Goal: Information Seeking & Learning: Compare options

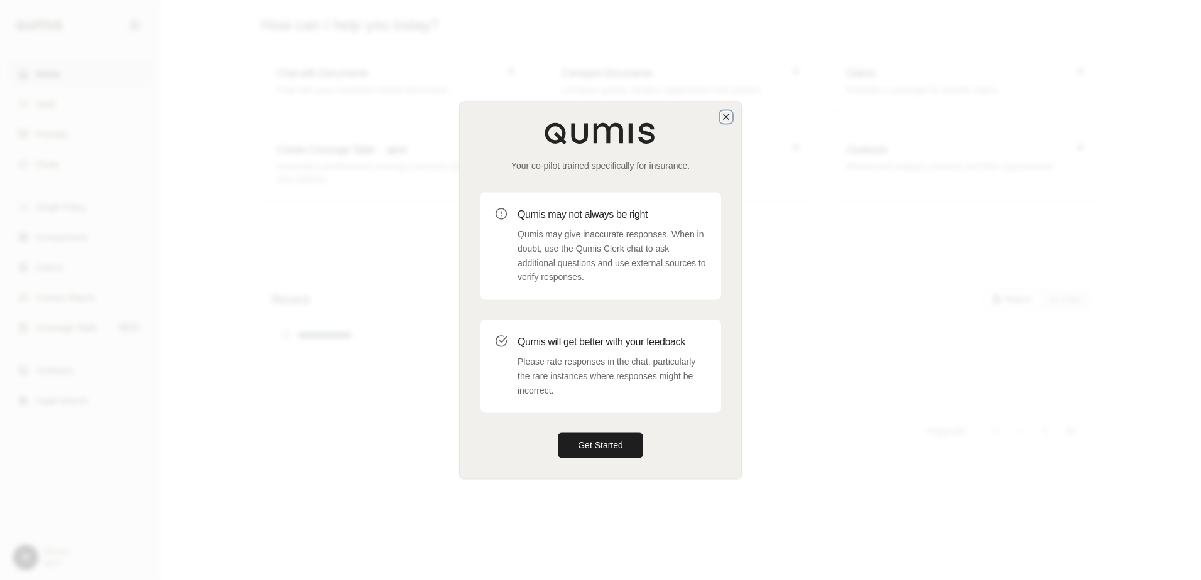
click at [725, 114] on icon "button" at bounding box center [726, 117] width 10 height 10
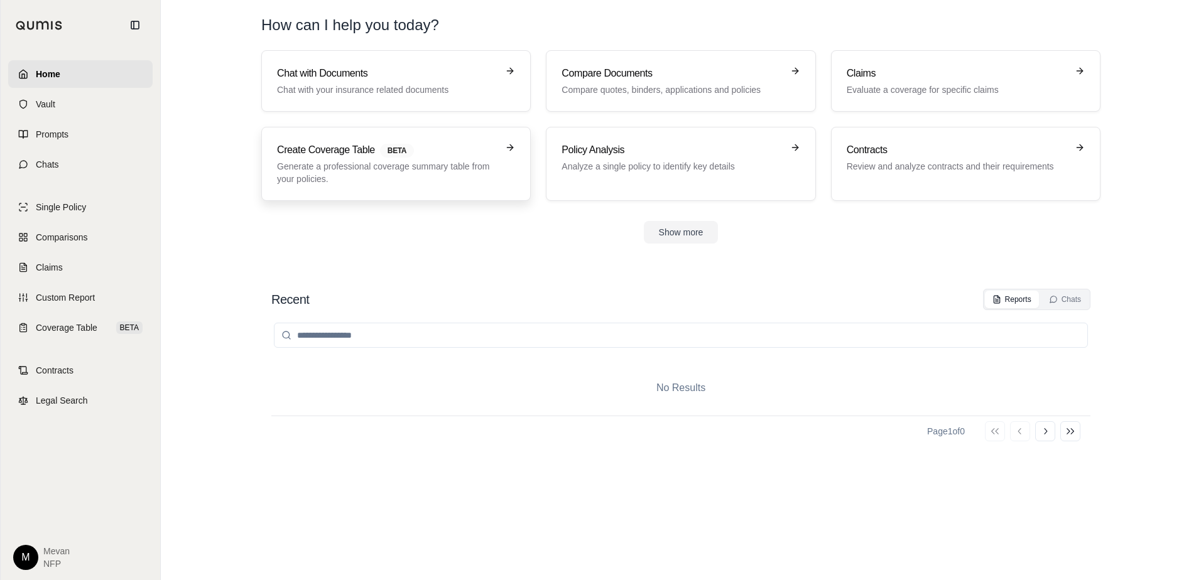
click at [347, 155] on h3 "Create Coverage Table BETA" at bounding box center [387, 150] width 220 height 15
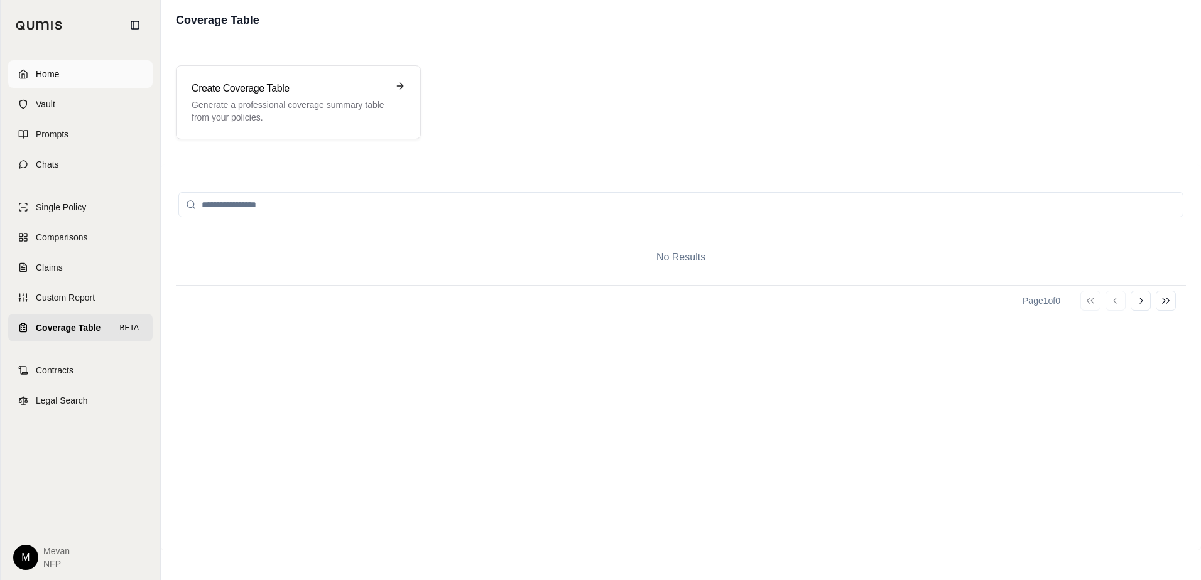
click at [107, 82] on link "Home" at bounding box center [80, 74] width 144 height 28
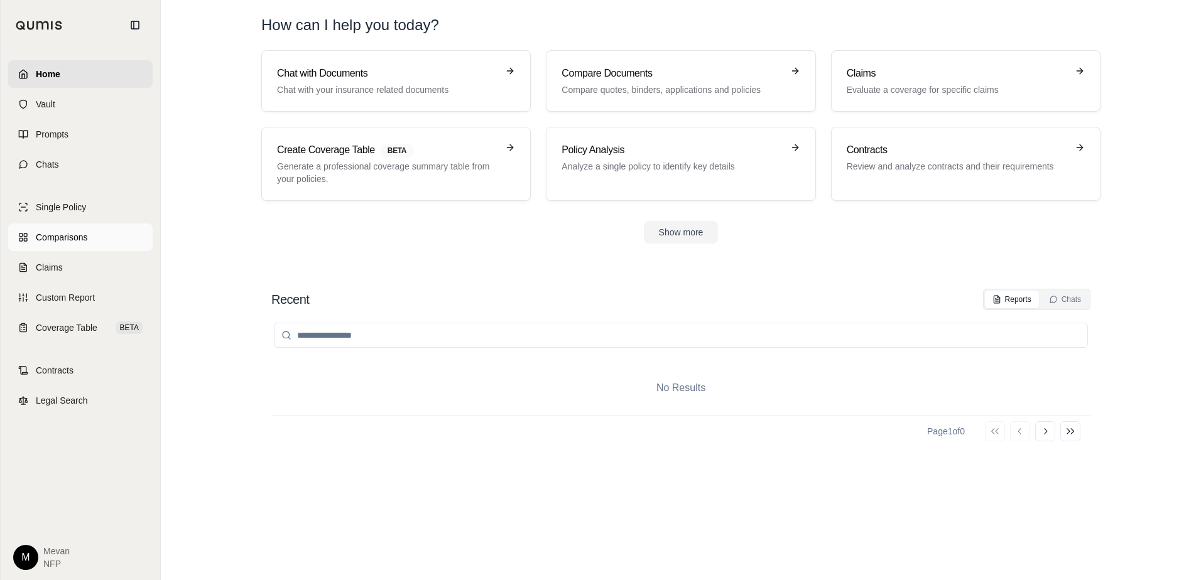
click at [129, 230] on link "Comparisons" at bounding box center [80, 238] width 144 height 28
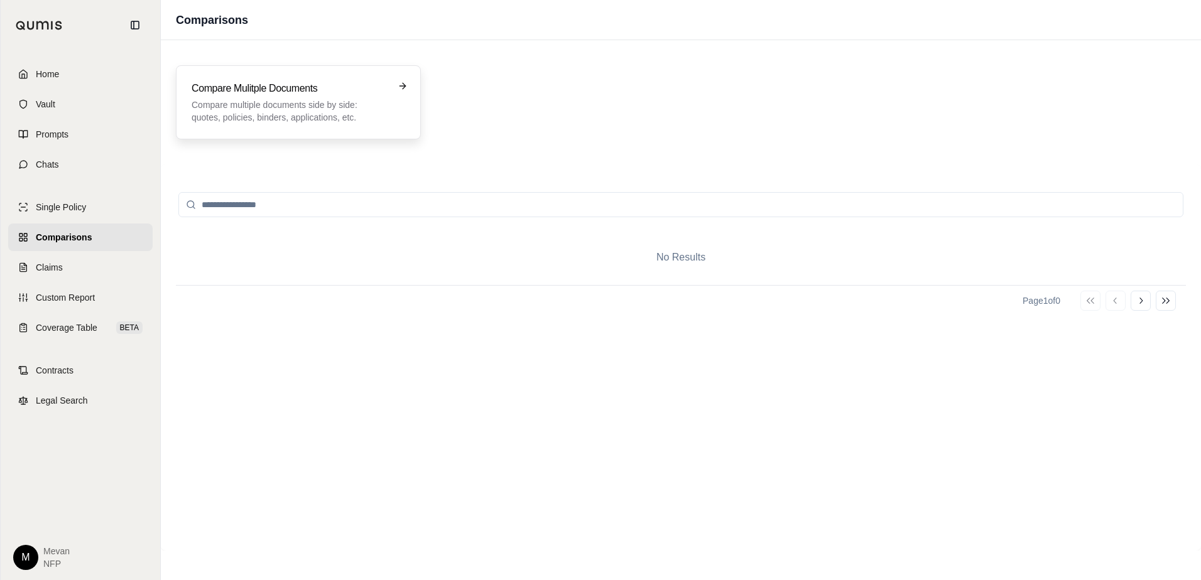
click at [268, 75] on div "Compare Mulitple Documents Compare multiple documents side by side: quotes, pol…" at bounding box center [298, 102] width 245 height 74
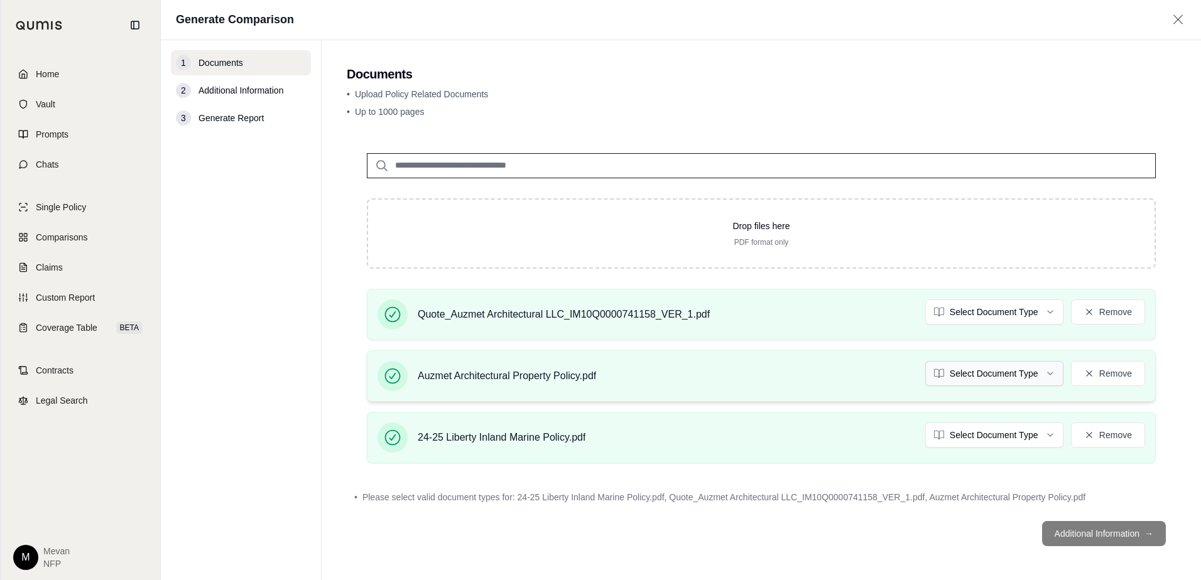
click at [948, 374] on html "Home Vault Prompts Chats Single Policy Comparisons Claims Custom Report Coverag…" at bounding box center [600, 290] width 1201 height 580
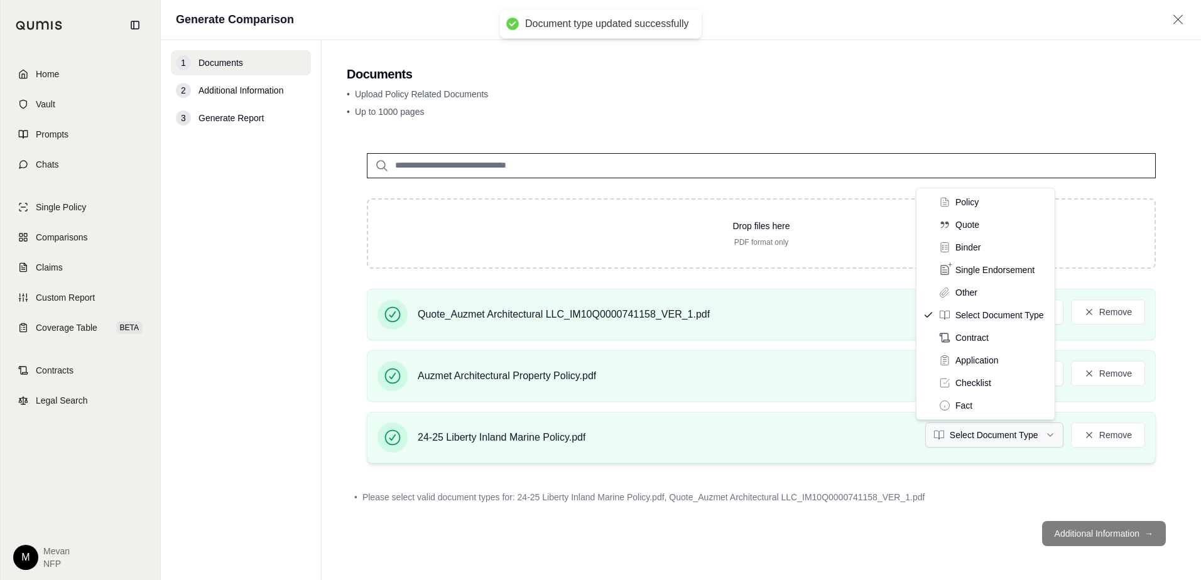
click at [952, 437] on html "Document type updated successfully Home Vault Prompts Chats Single Policy Compa…" at bounding box center [600, 290] width 1201 height 580
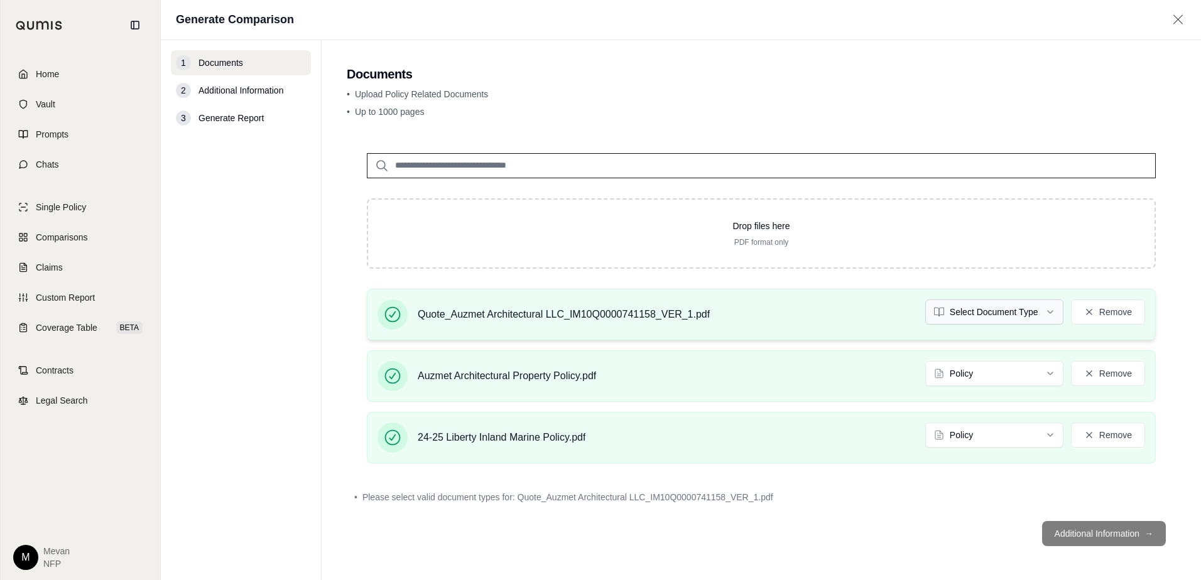
click at [951, 317] on html "Home Vault Prompts Chats Single Policy Comparisons Claims Custom Report Coverag…" at bounding box center [600, 290] width 1201 height 580
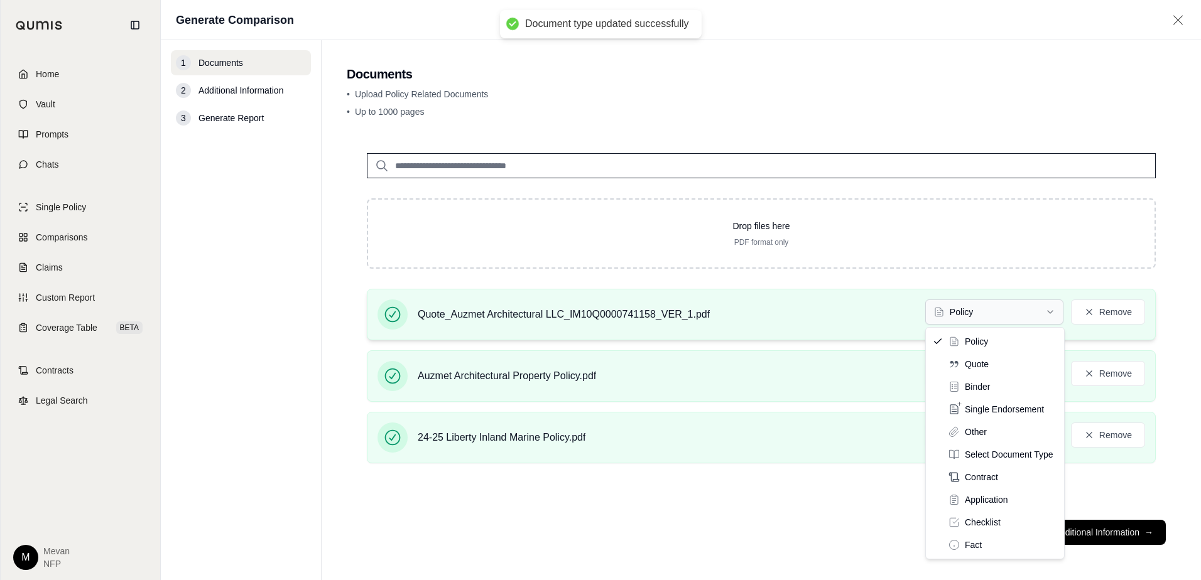
click at [975, 323] on html "Document type updated successfully Home Vault Prompts Chats Single Policy Compa…" at bounding box center [600, 290] width 1201 height 580
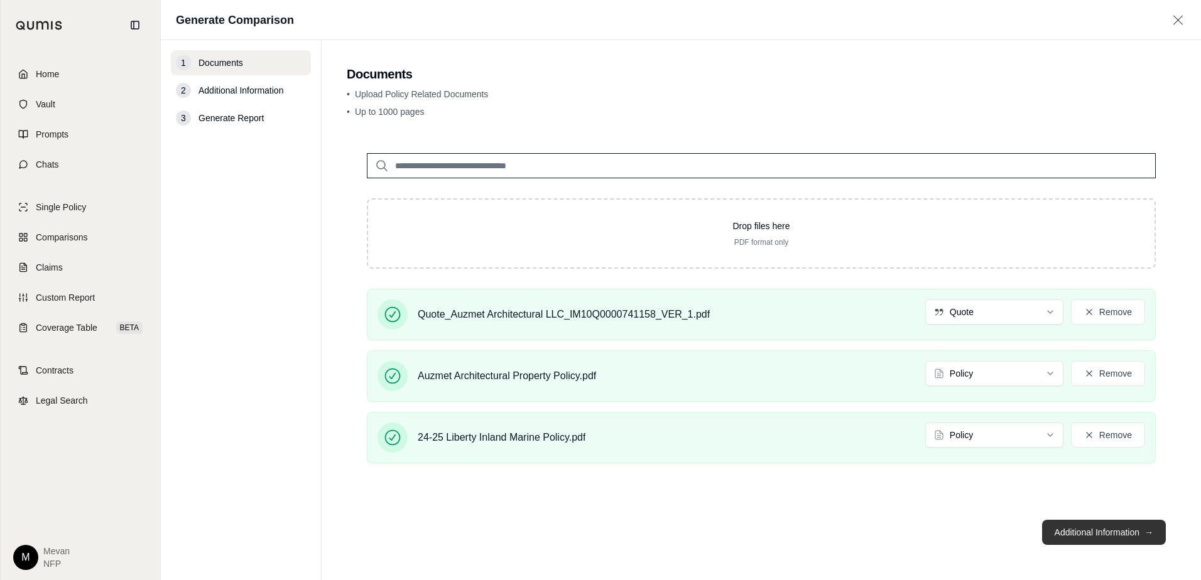
click at [1119, 536] on button "Additional Information →" at bounding box center [1104, 532] width 124 height 25
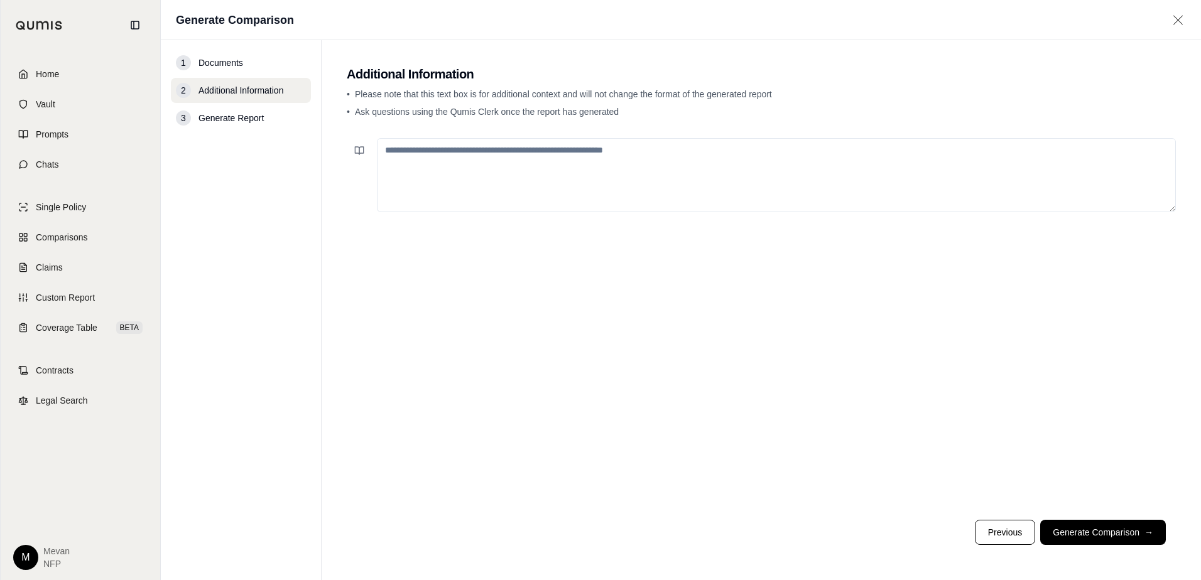
click at [804, 158] on textarea at bounding box center [776, 175] width 799 height 74
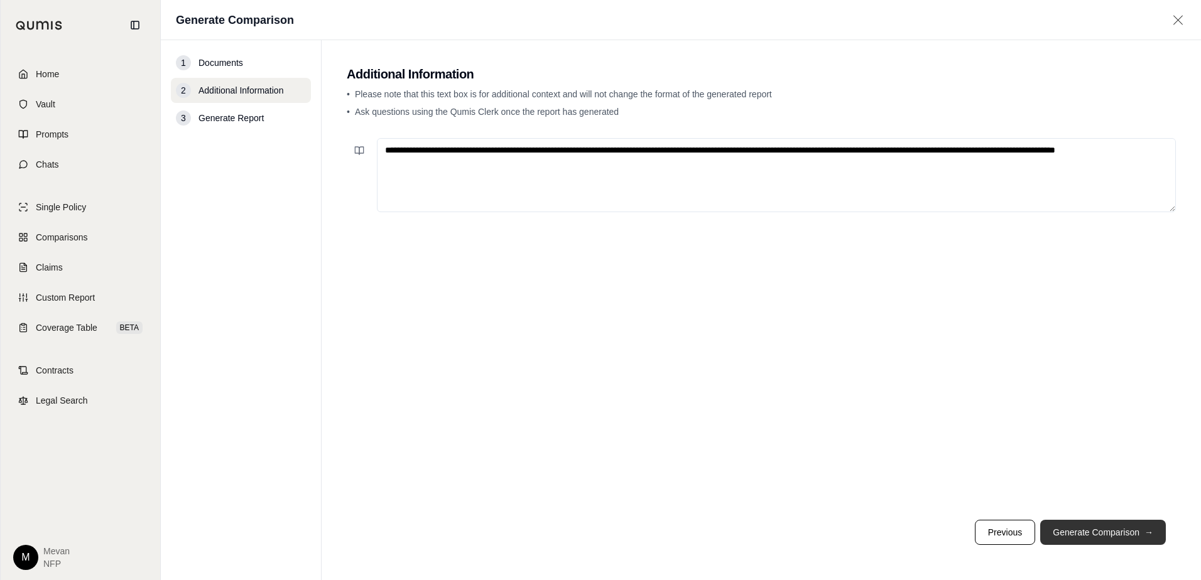
type textarea "**********"
click at [1083, 532] on button "Generate Comparison →" at bounding box center [1103, 532] width 126 height 25
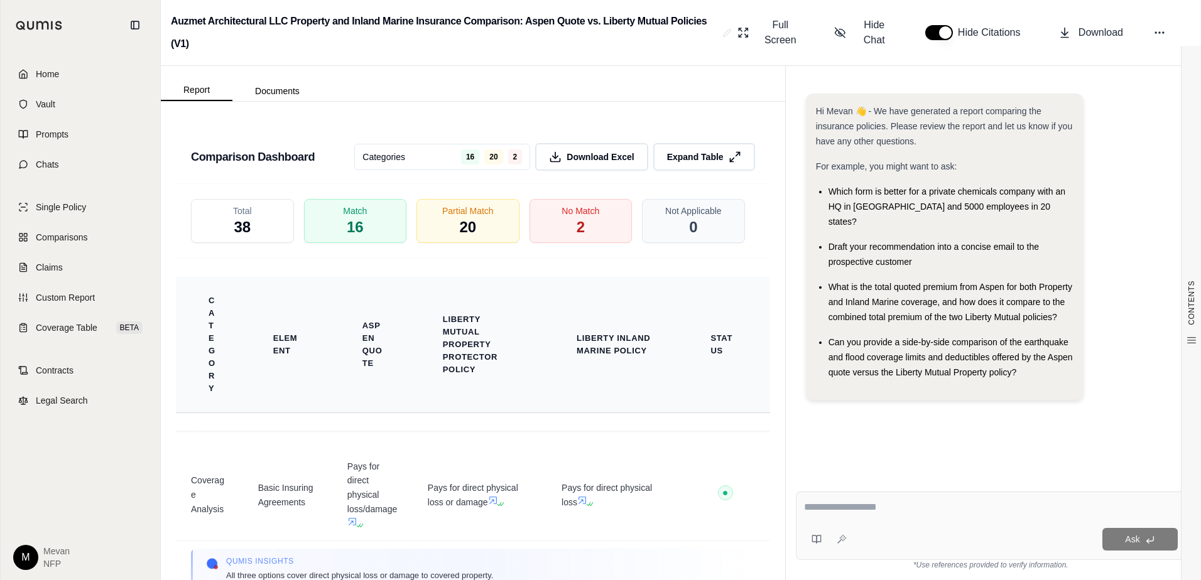
scroll to position [2917, 0]
click at [688, 154] on span "Expand Table" at bounding box center [694, 157] width 59 height 13
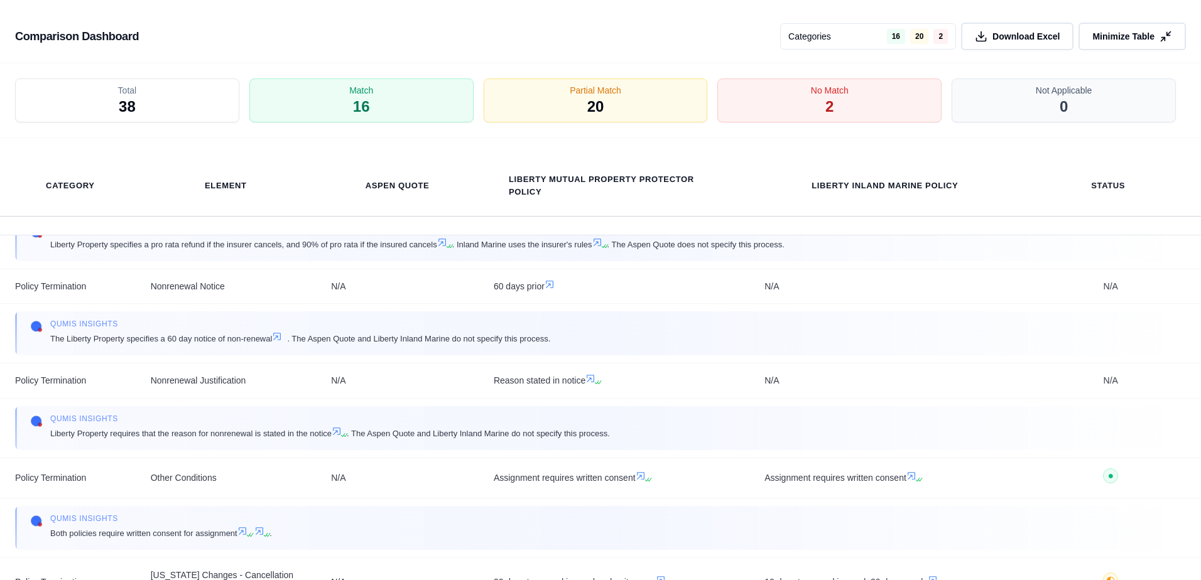
scroll to position [6048, 0]
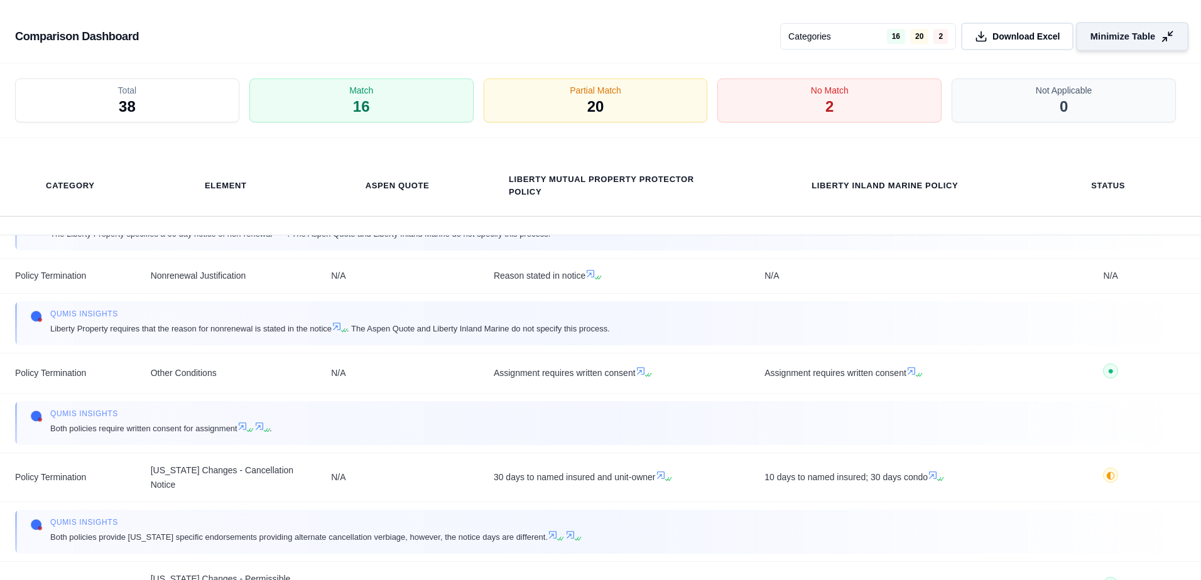
click at [1118, 28] on button "Minimize Table" at bounding box center [1132, 36] width 112 height 29
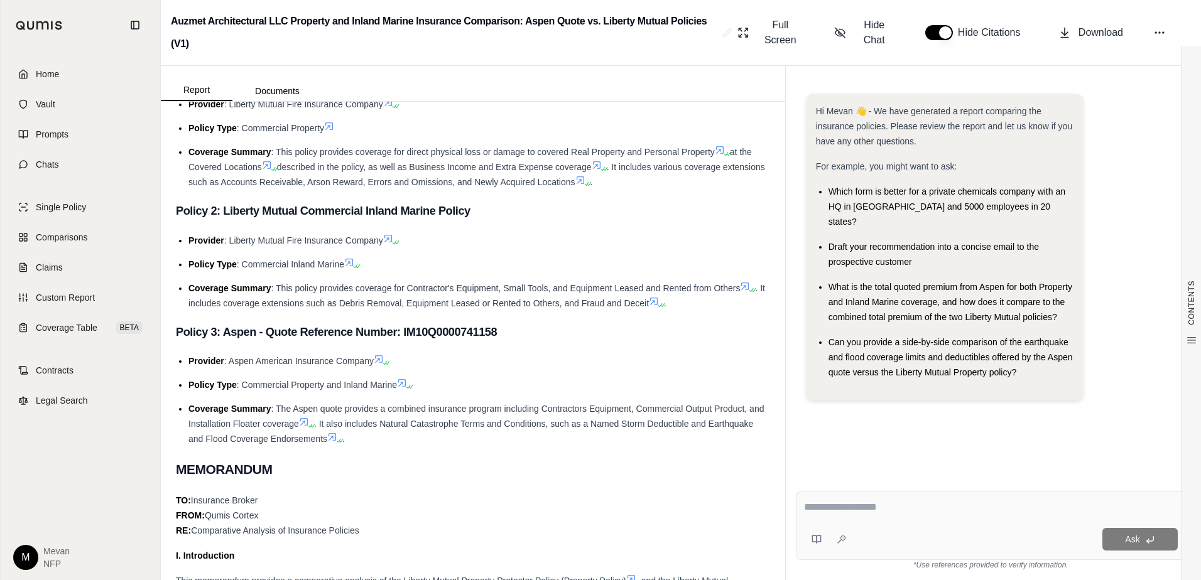
scroll to position [0, 0]
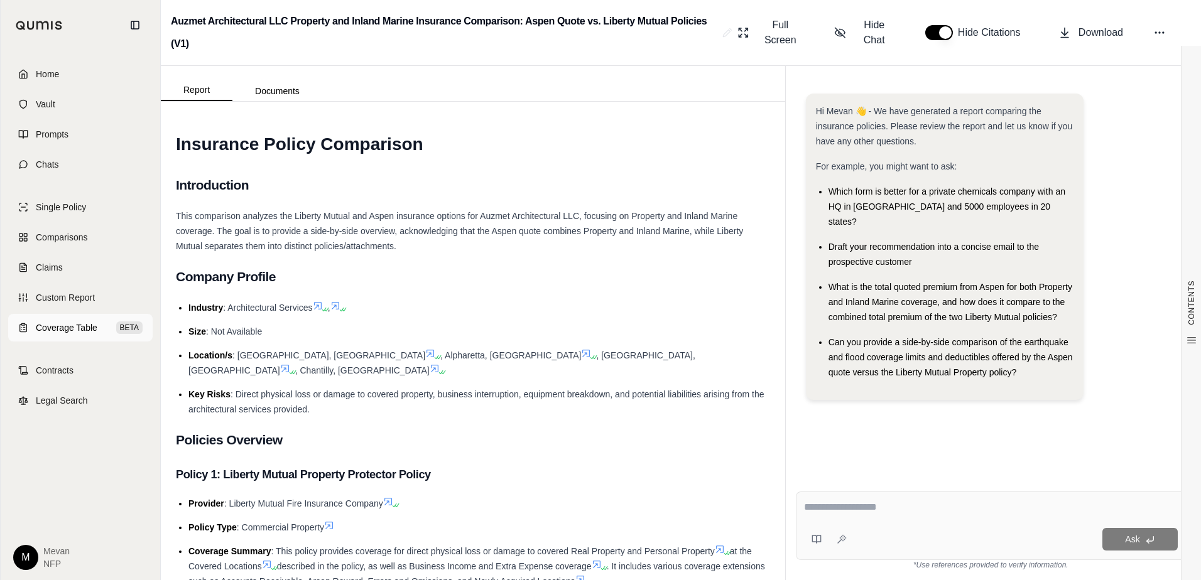
click at [51, 325] on span "Coverage Table" at bounding box center [67, 327] width 62 height 13
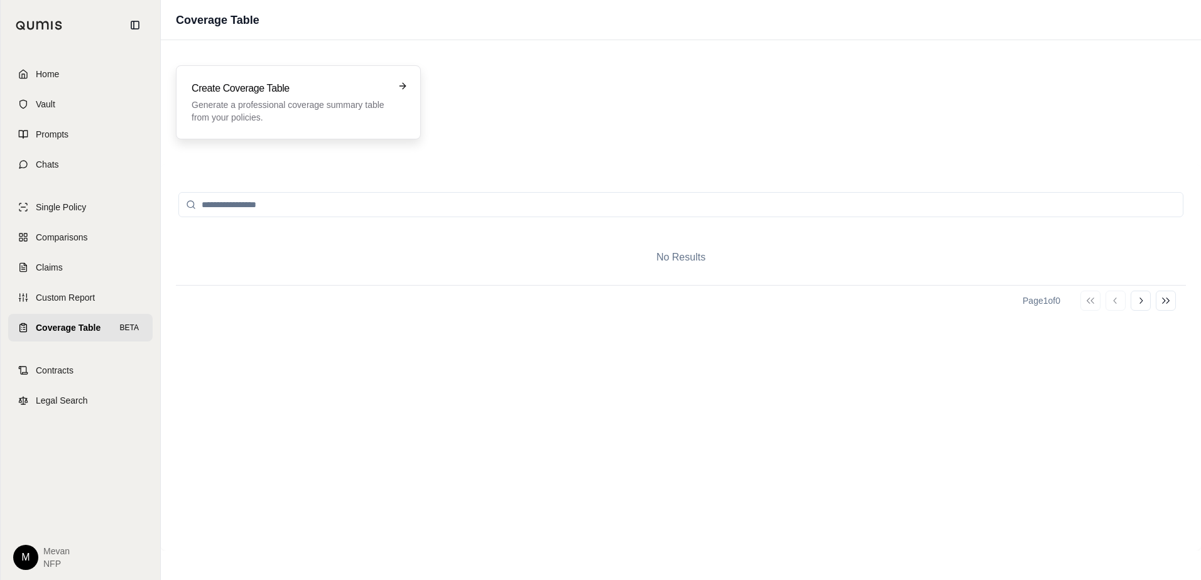
click at [312, 84] on h3 "Create Coverage Table" at bounding box center [290, 88] width 196 height 15
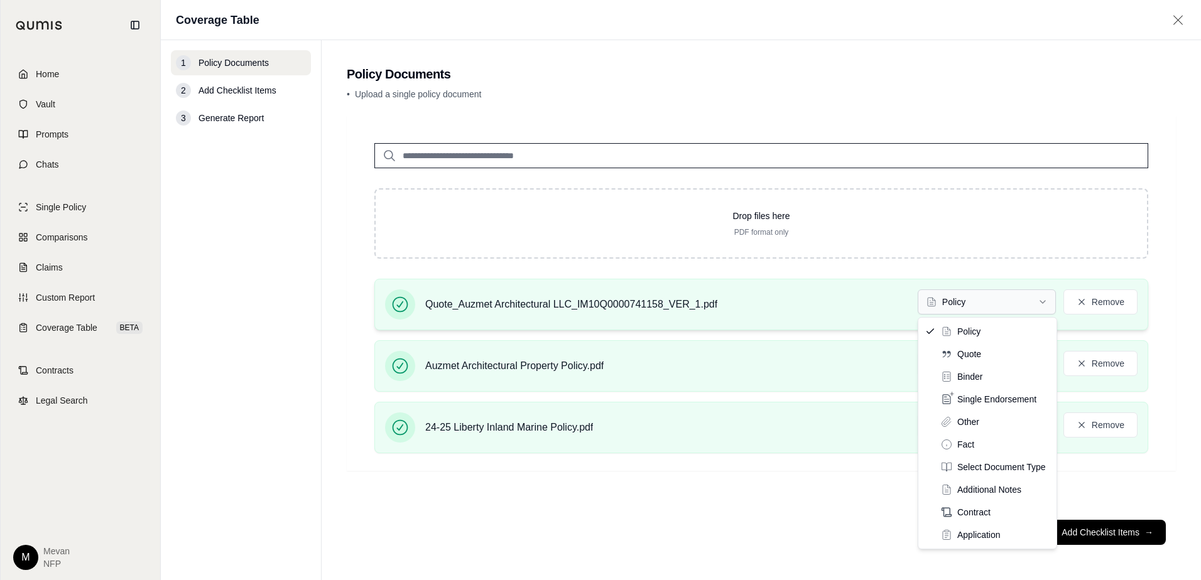
click at [975, 304] on html "Home Vault Prompts Chats Single Policy Comparisons Claims Custom Report Coverag…" at bounding box center [600, 290] width 1201 height 580
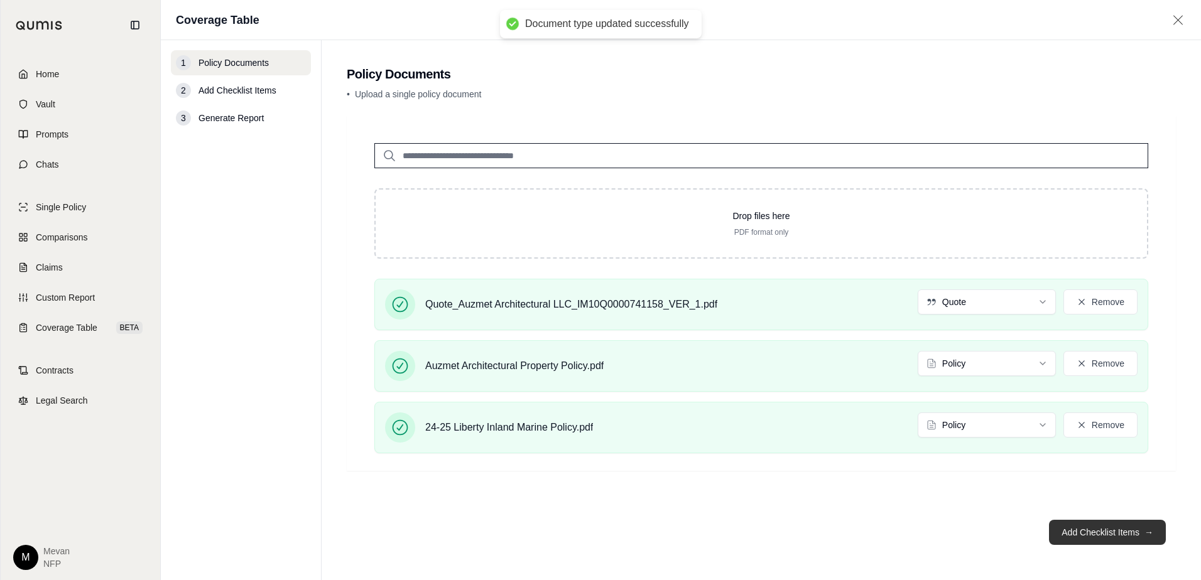
click at [1071, 524] on button "Add Checklist Items →" at bounding box center [1107, 532] width 117 height 25
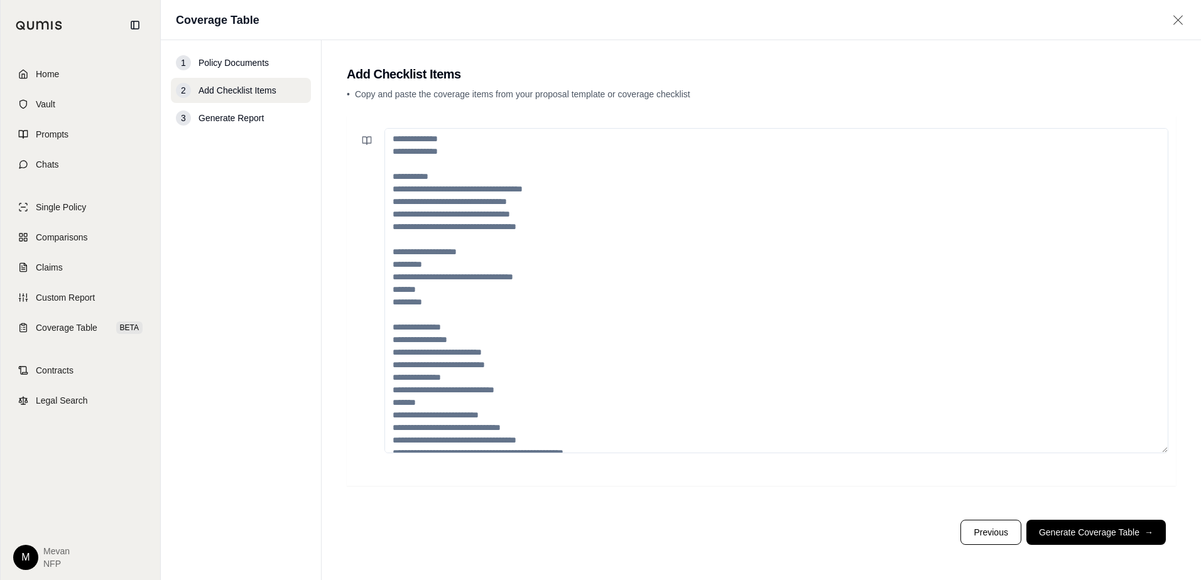
scroll to position [213, 0]
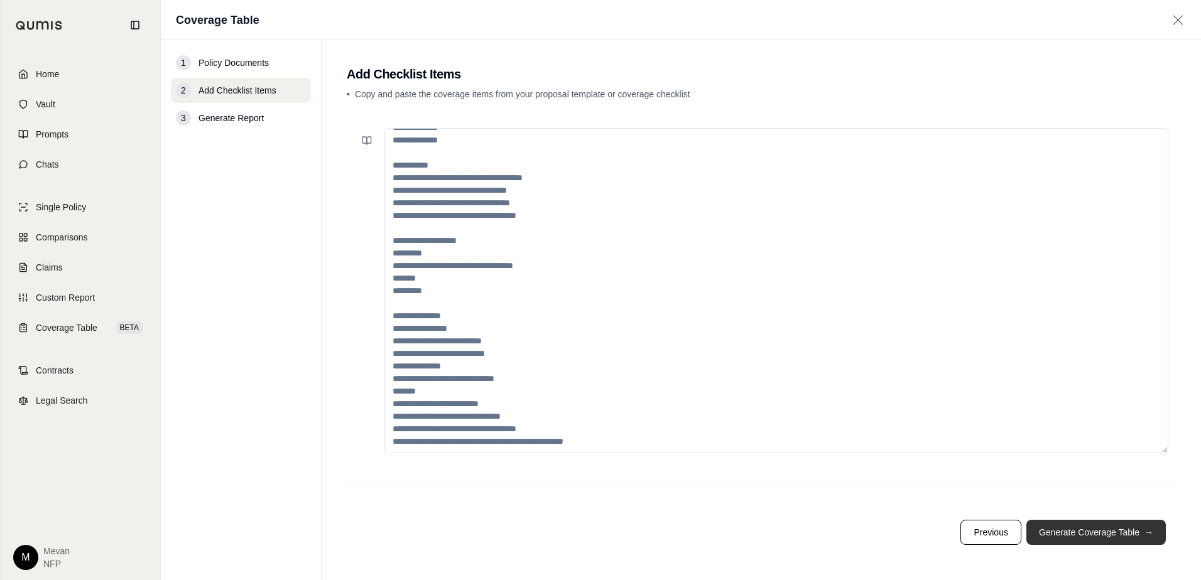
click at [1139, 531] on button "Generate Coverage Table →" at bounding box center [1095, 532] width 139 height 25
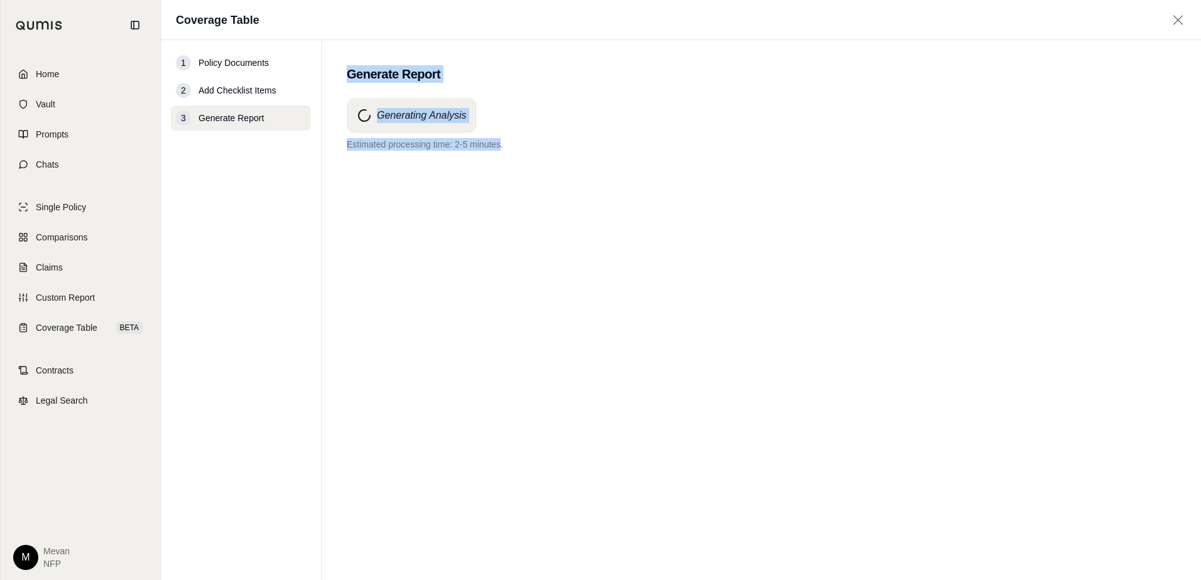
drag, startPoint x: 502, startPoint y: 146, endPoint x: 348, endPoint y: 72, distance: 170.5
click at [348, 72] on main "Generate Report Generating Analysis Estimated processing time: 2-5 minutes." at bounding box center [760, 310] width 879 height 540
click at [348, 72] on h2 "Generate Report" at bounding box center [761, 74] width 829 height 18
drag, startPoint x: 348, startPoint y: 72, endPoint x: 458, endPoint y: 76, distance: 110.6
click at [458, 76] on h2 "Generate Report" at bounding box center [761, 74] width 829 height 18
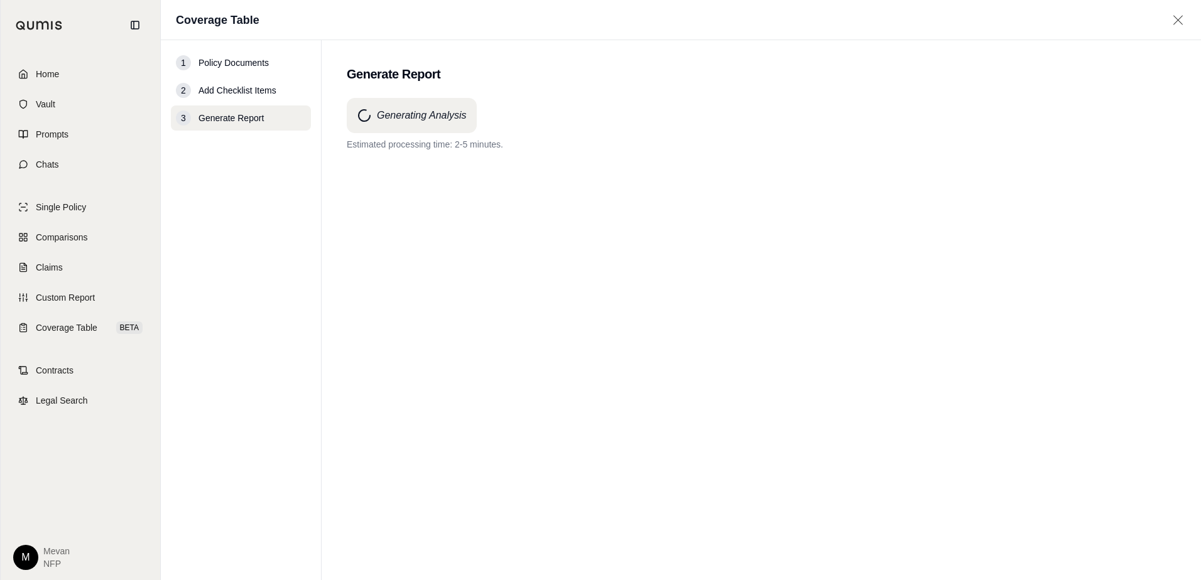
drag, startPoint x: 458, startPoint y: 76, endPoint x: 530, endPoint y: 171, distance: 118.8
click at [530, 171] on div "Generating Analysis Estimated processing time: 2-5 minutes." at bounding box center [761, 316] width 829 height 437
click at [586, 208] on div "Generating Analysis Estimated processing time: 2-5 minutes." at bounding box center [761, 316] width 829 height 437
drag, startPoint x: 352, startPoint y: 75, endPoint x: 365, endPoint y: 77, distance: 14.0
click at [365, 77] on h2 "Generate Report" at bounding box center [761, 74] width 829 height 18
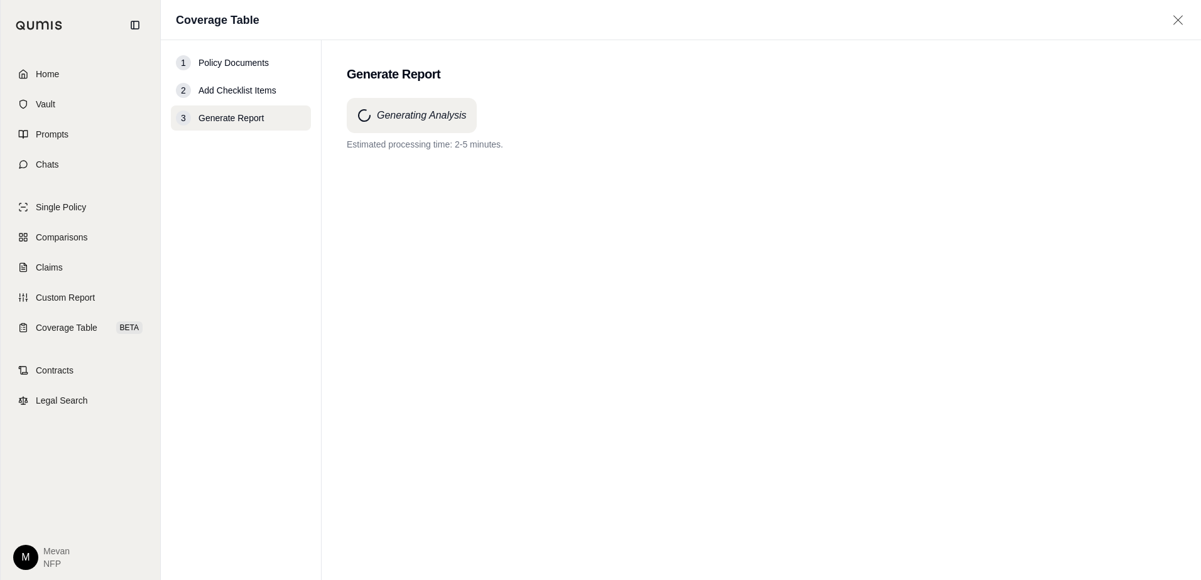
drag, startPoint x: 365, startPoint y: 77, endPoint x: 373, endPoint y: 77, distance: 7.5
click at [373, 77] on h2 "Generate Report" at bounding box center [761, 74] width 829 height 18
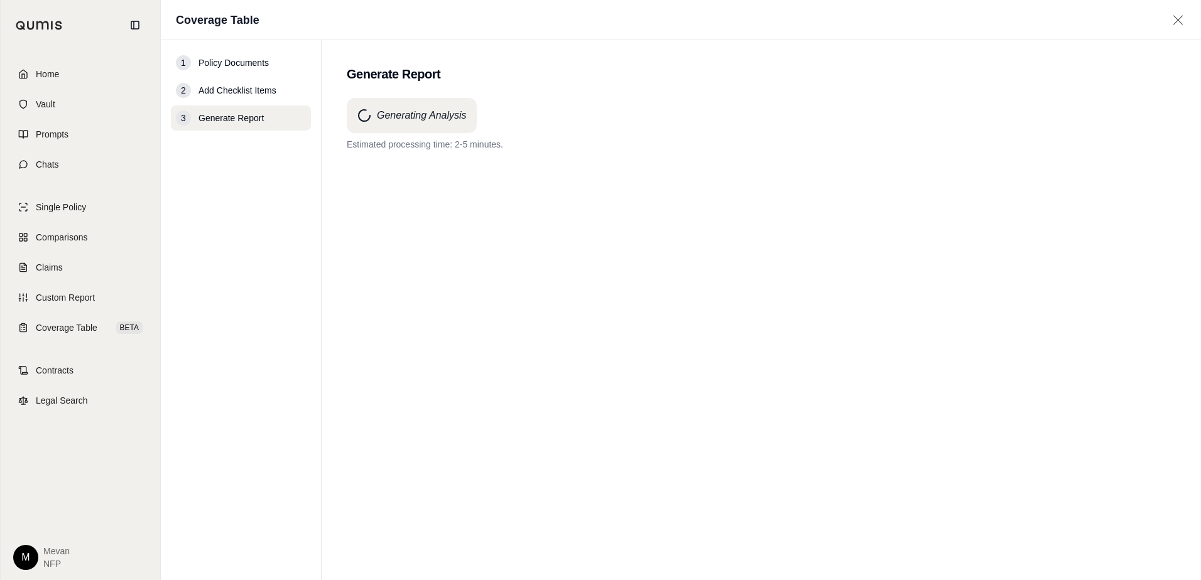
click at [373, 77] on h2 "Generate Report" at bounding box center [761, 74] width 829 height 18
drag, startPoint x: 373, startPoint y: 77, endPoint x: 524, endPoint y: 70, distance: 151.5
click at [524, 70] on h2 "Generate Report" at bounding box center [761, 74] width 829 height 18
click at [444, 393] on div "Generating Analysis Estimated processing time: 2-5 minutes." at bounding box center [761, 316] width 829 height 437
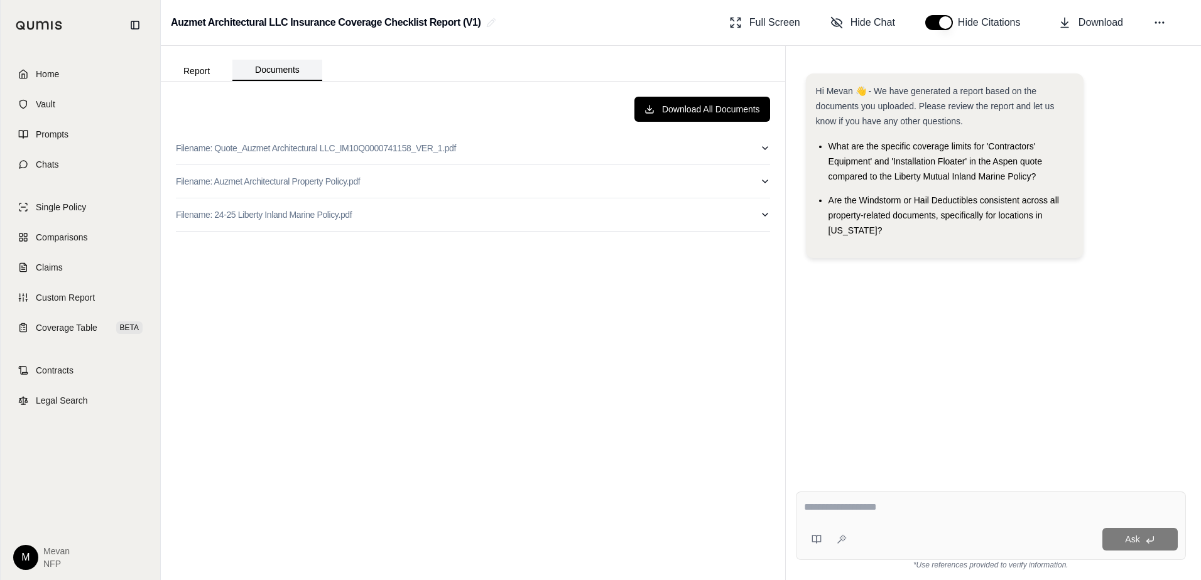
click at [281, 77] on button "Documents" at bounding box center [277, 70] width 90 height 21
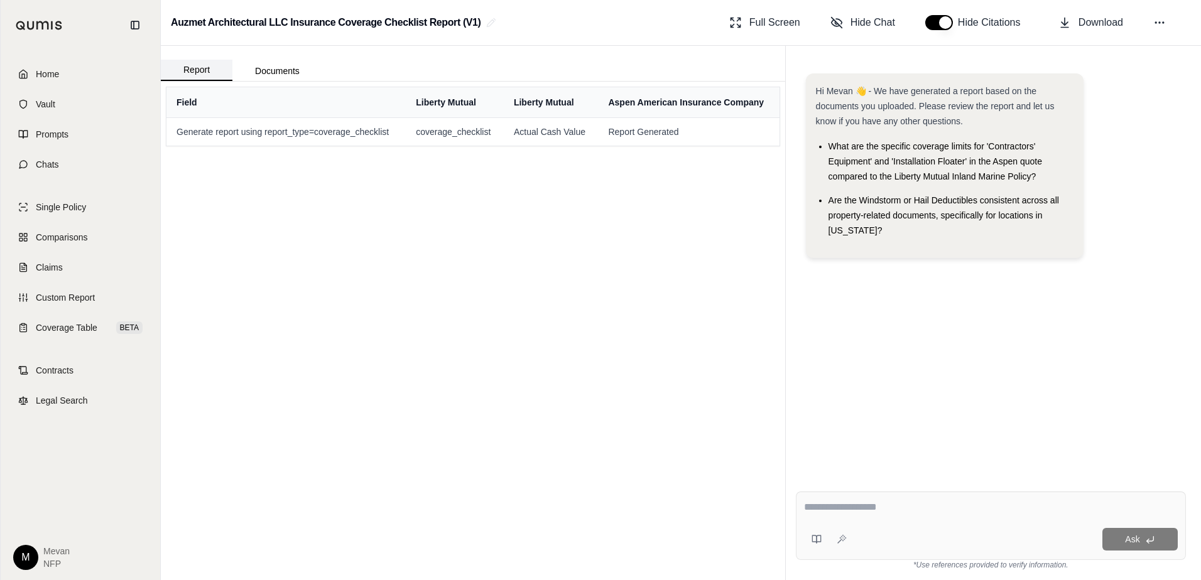
click at [199, 66] on button "Report" at bounding box center [197, 70] width 72 height 21
click at [237, 129] on span "Generate report using report_type=coverage_checklist" at bounding box center [285, 132] width 219 height 13
click at [868, 508] on textarea at bounding box center [991, 507] width 374 height 15
type textarea "**********"
click at [1134, 536] on span "Ask" at bounding box center [1132, 539] width 14 height 10
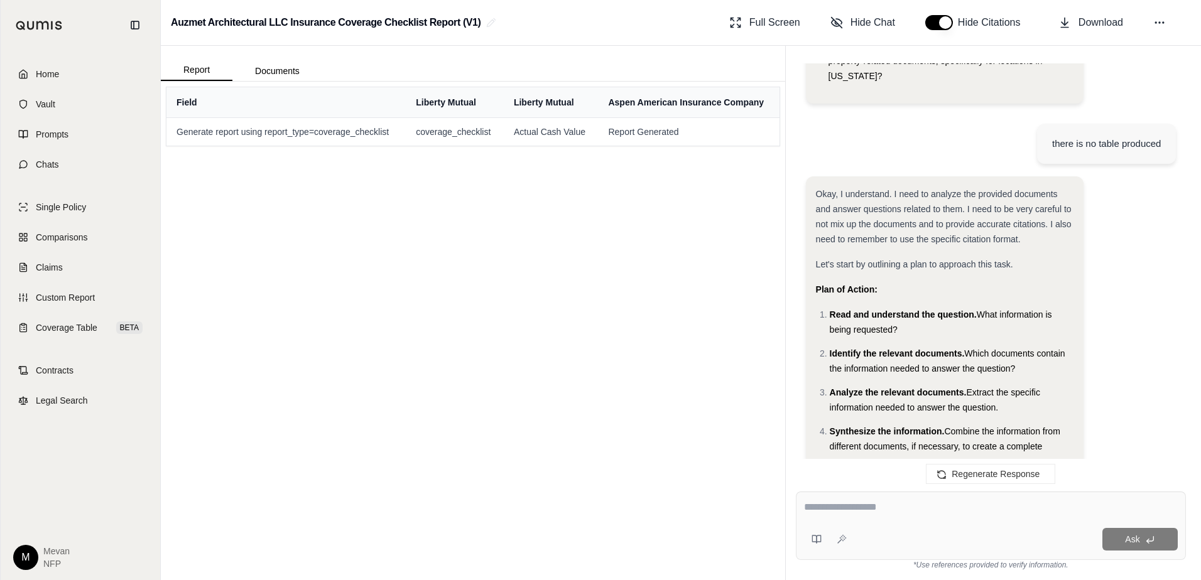
scroll to position [154, 0]
click at [912, 510] on textarea "*" at bounding box center [991, 507] width 374 height 15
type textarea "**********"
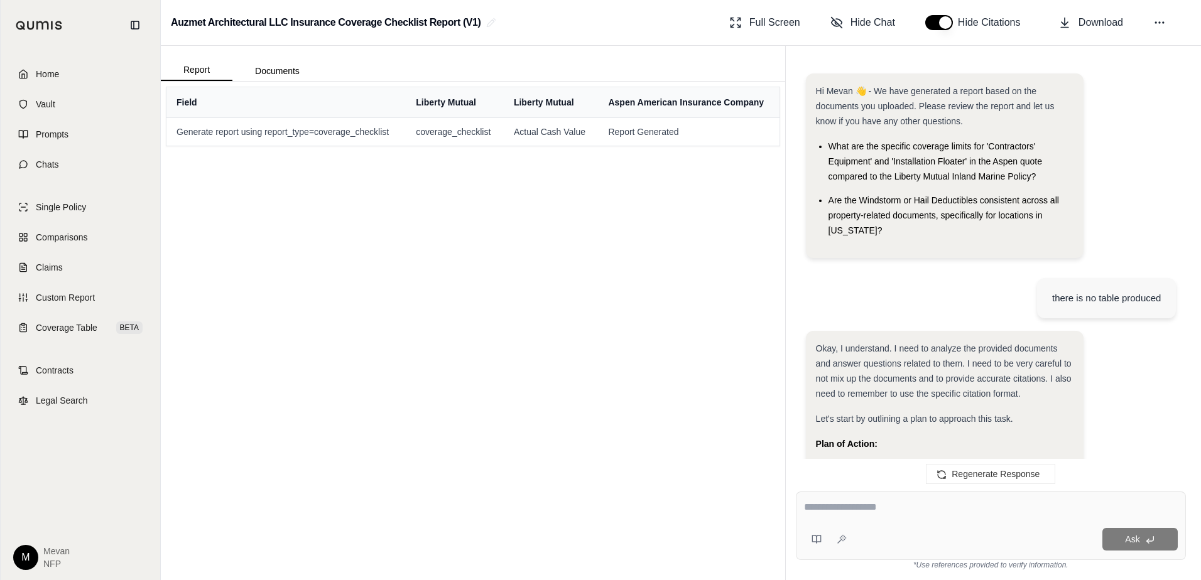
scroll to position [2826, 0]
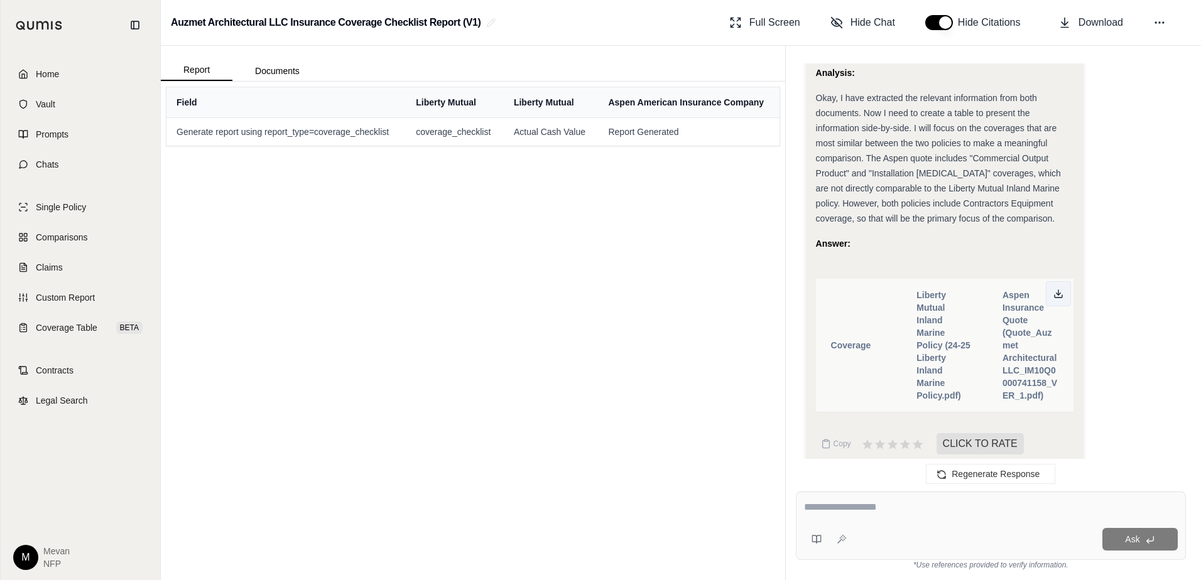
click at [1059, 289] on icon at bounding box center [1058, 294] width 10 height 10
click at [64, 70] on link "Home" at bounding box center [80, 74] width 144 height 28
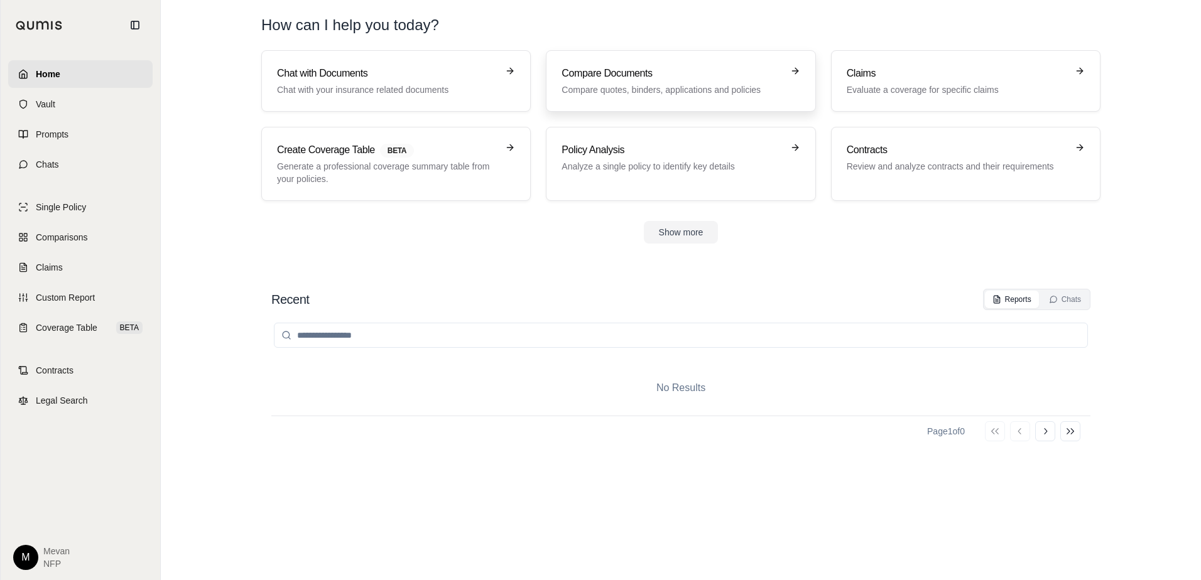
click at [610, 86] on p "Compare quotes, binders, applications and policies" at bounding box center [671, 90] width 220 height 13
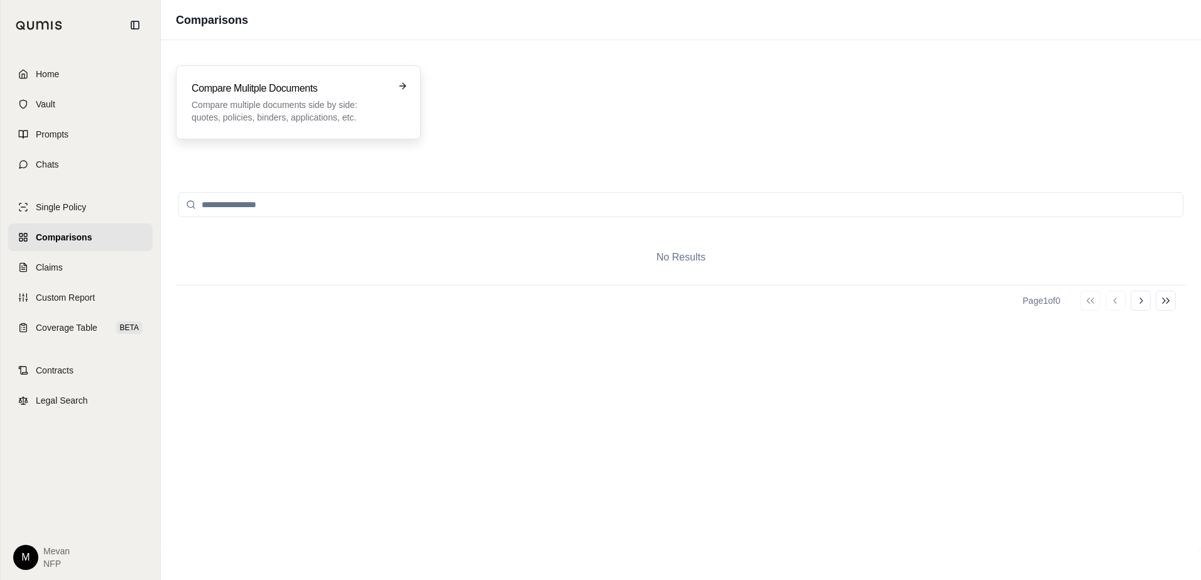
click at [276, 97] on div "Compare Mulitple Documents Compare multiple documents side by side: quotes, pol…" at bounding box center [290, 102] width 196 height 43
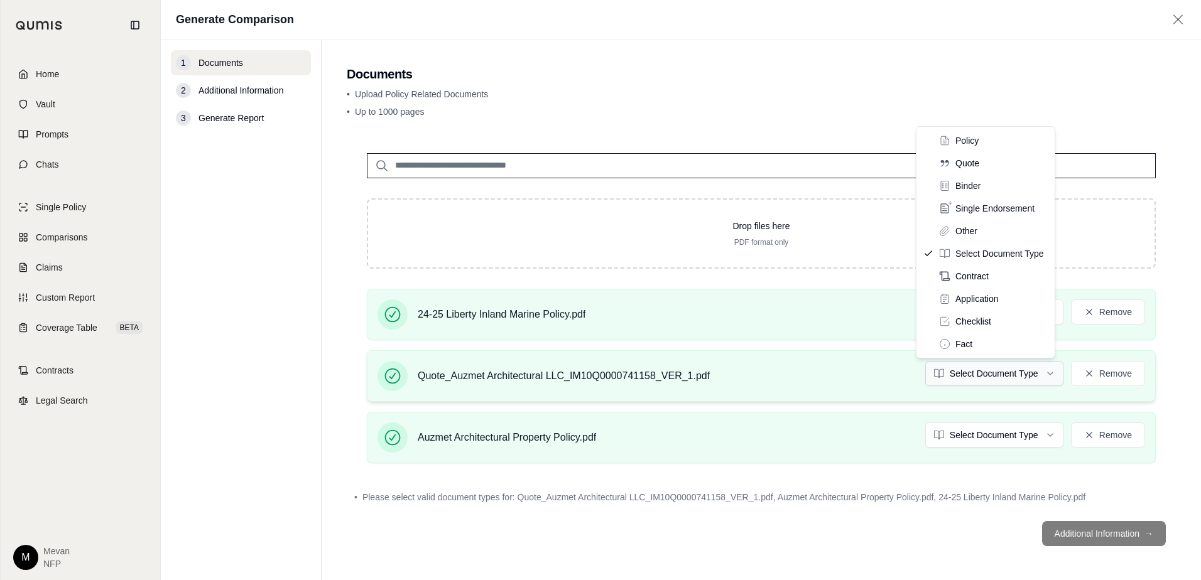
click at [1002, 379] on html "Home Vault Prompts Chats Single Policy Comparisons Claims Custom Report Coverag…" at bounding box center [600, 290] width 1201 height 580
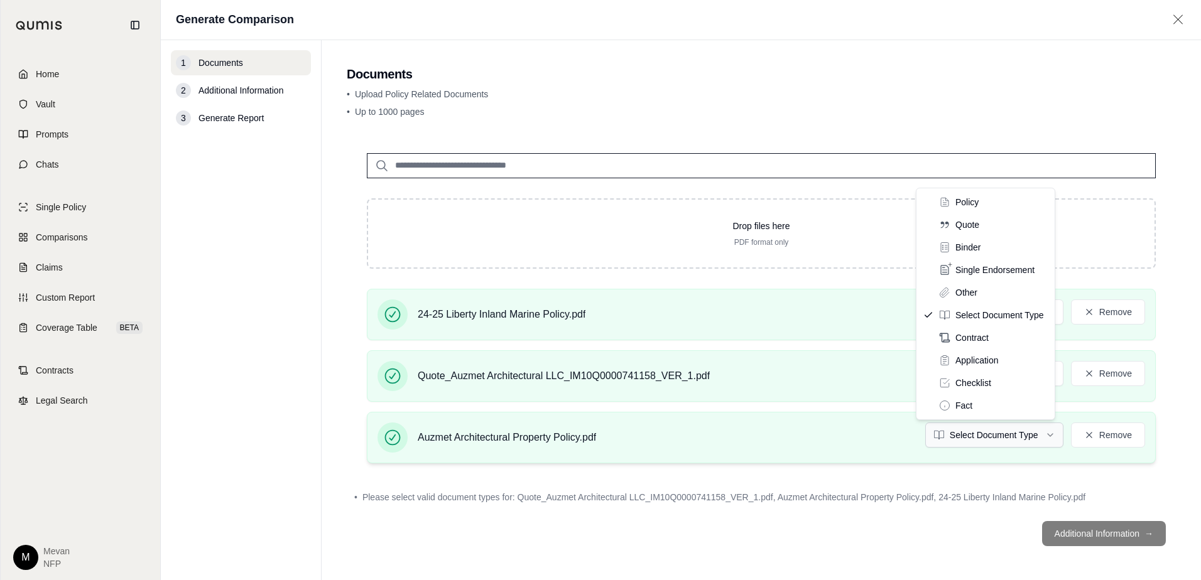
click at [962, 433] on html "Home Vault Prompts Chats Single Policy Comparisons Claims Custom Report Coverag…" at bounding box center [600, 290] width 1201 height 580
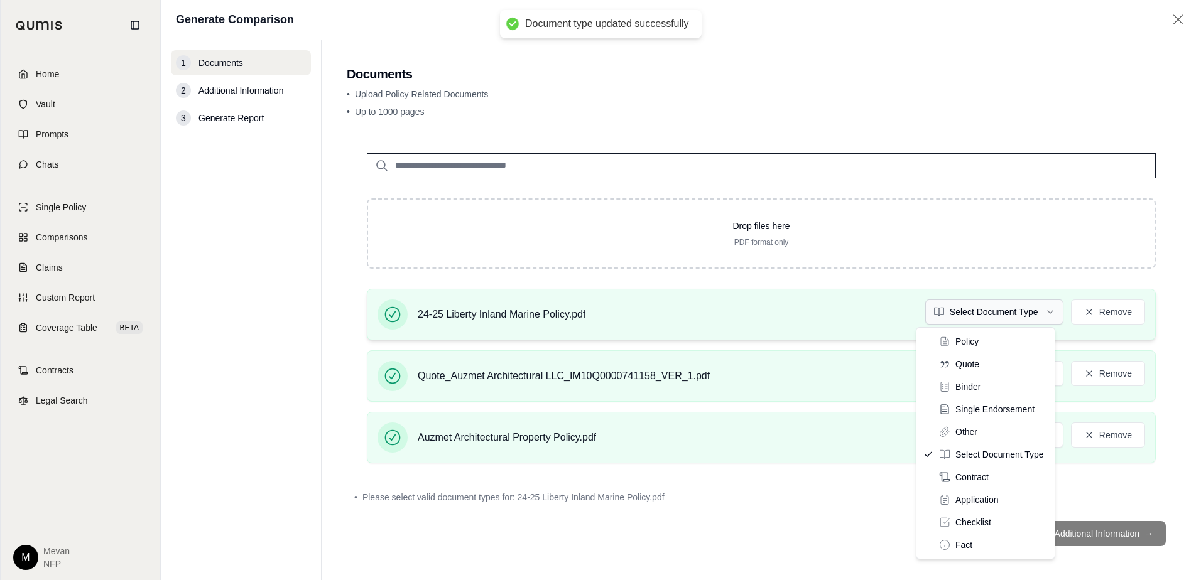
click at [1005, 314] on html "Document type updated successfully Document type updated successfully Home Vaul…" at bounding box center [600, 290] width 1201 height 580
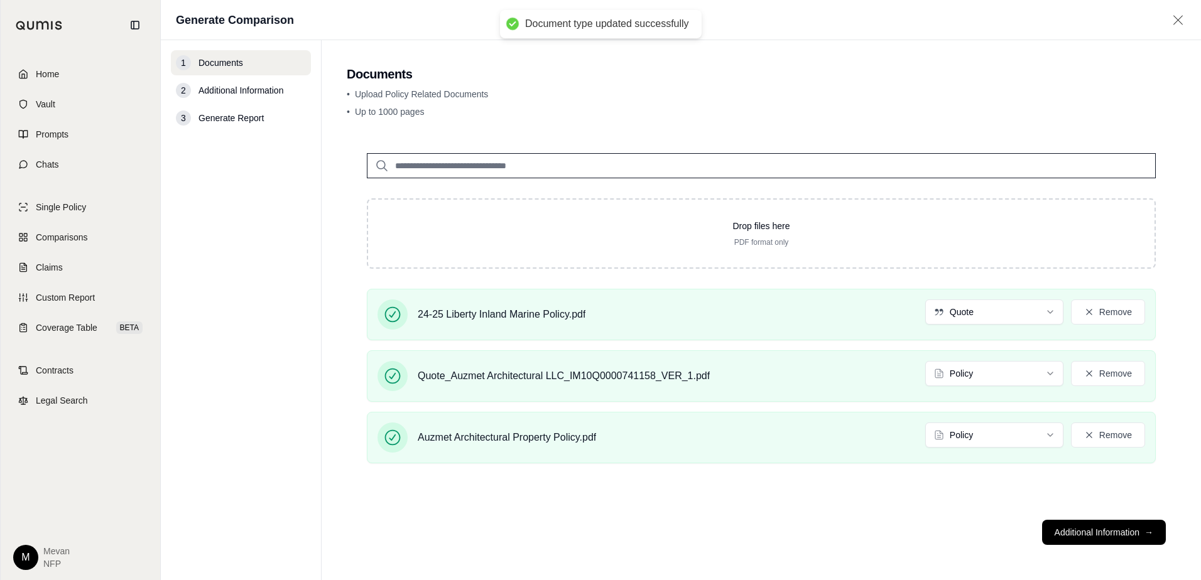
click at [1054, 539] on footer "Additional Information →" at bounding box center [761, 532] width 829 height 45
click at [1093, 519] on footer "Additional Information →" at bounding box center [761, 532] width 829 height 45
click at [1093, 522] on button "Additional Information →" at bounding box center [1104, 532] width 124 height 25
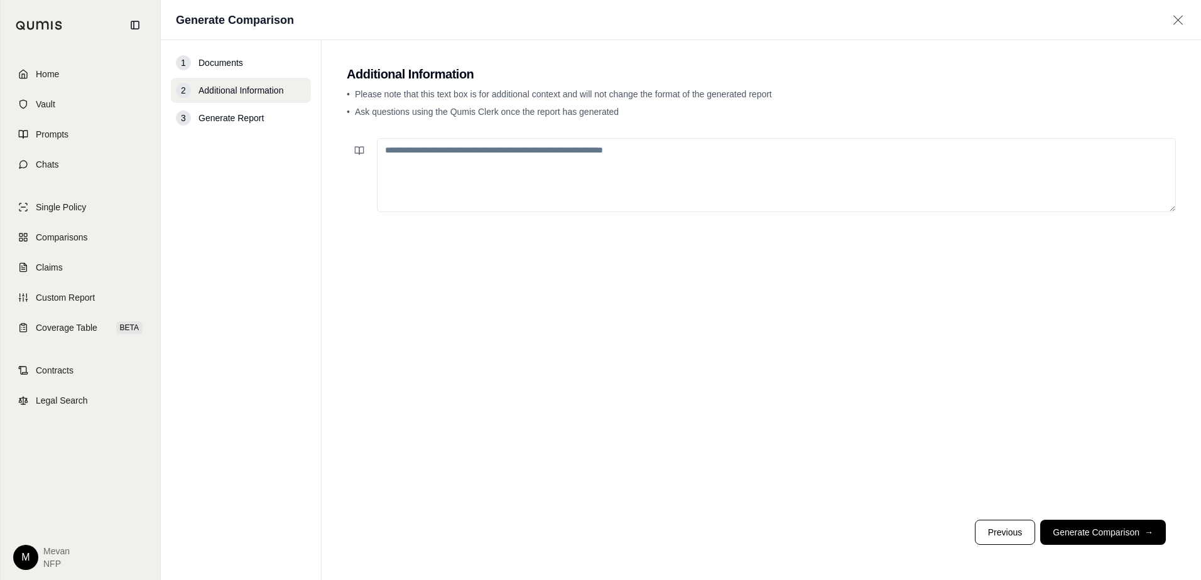
click at [799, 161] on textarea at bounding box center [776, 175] width 799 height 74
type textarea "**********"
click at [1109, 524] on button "Generate Comparison →" at bounding box center [1103, 532] width 126 height 25
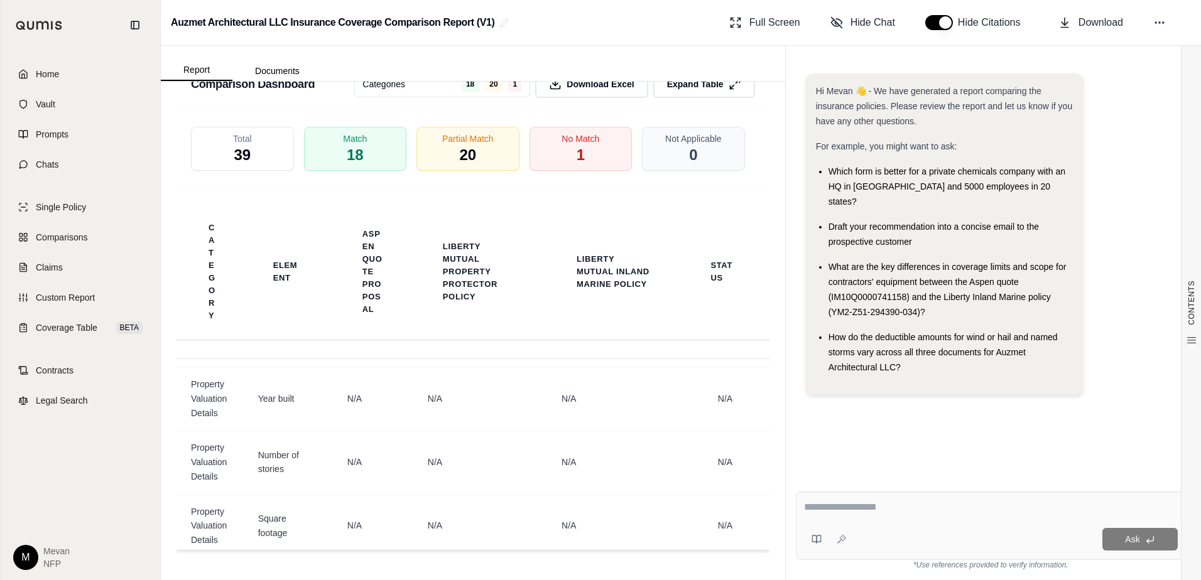
scroll to position [4444, 0]
click at [615, 92] on button "Download Excel" at bounding box center [591, 84] width 118 height 29
click at [791, 154] on div "Hi Mevan 👋 - We have generated a report comparing the insurance policies. Pleas…" at bounding box center [991, 267] width 410 height 428
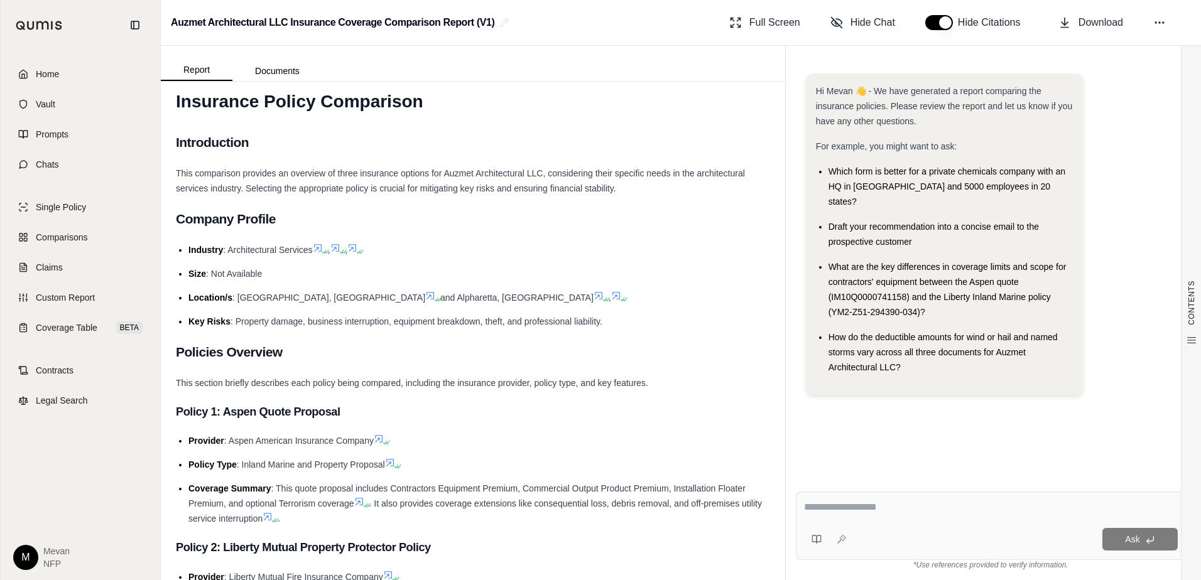
scroll to position [0, 0]
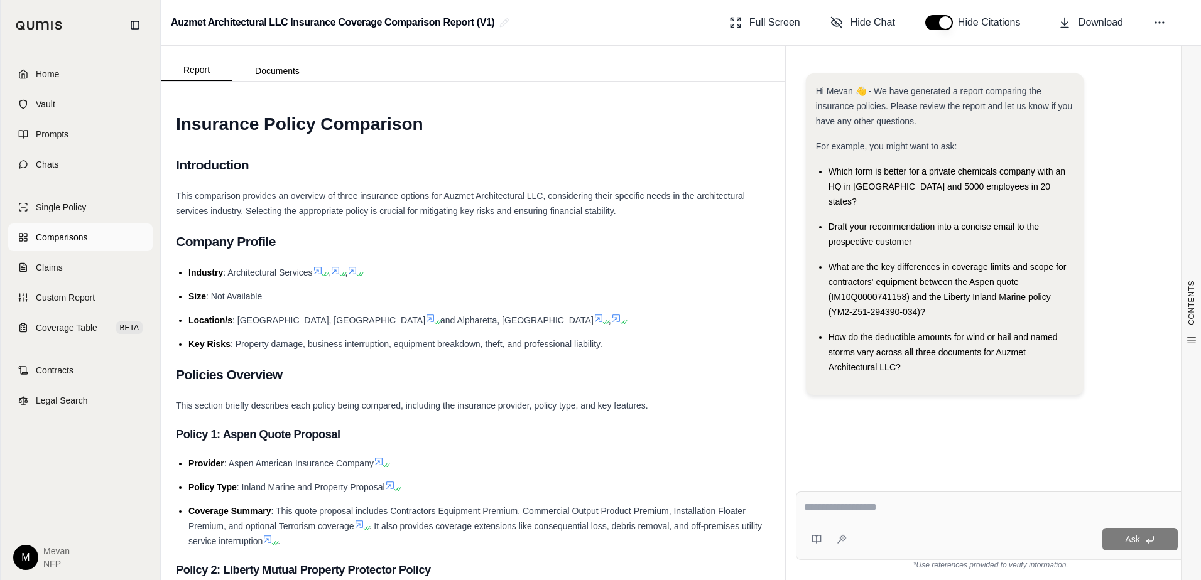
click at [138, 235] on link "Comparisons" at bounding box center [80, 238] width 144 height 28
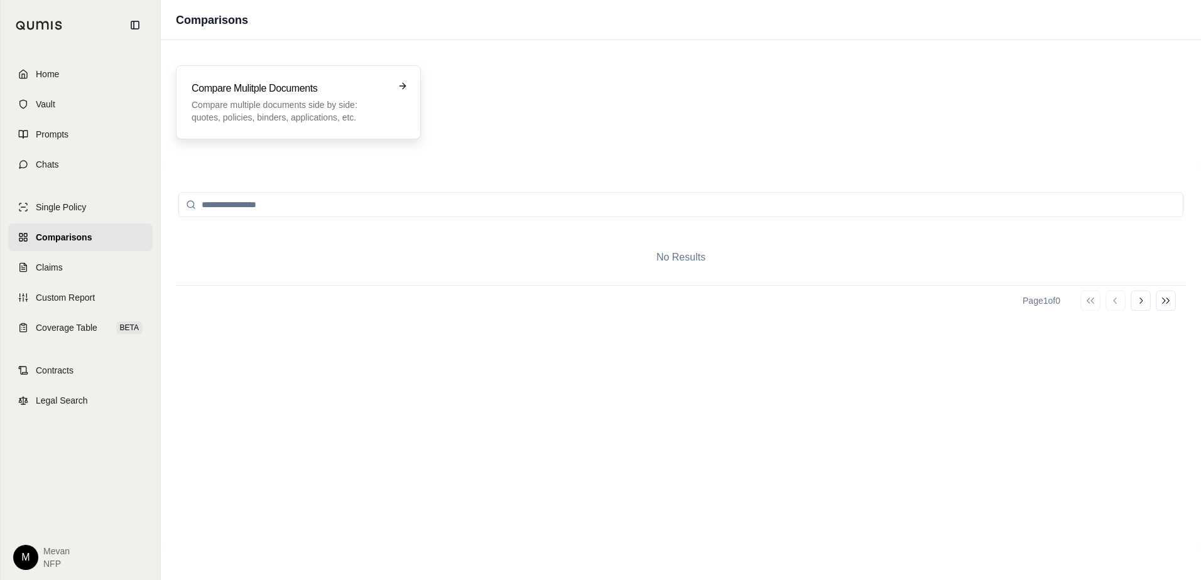
click at [294, 108] on p "Compare multiple documents side by side: quotes, policies, binders, application…" at bounding box center [290, 111] width 196 height 25
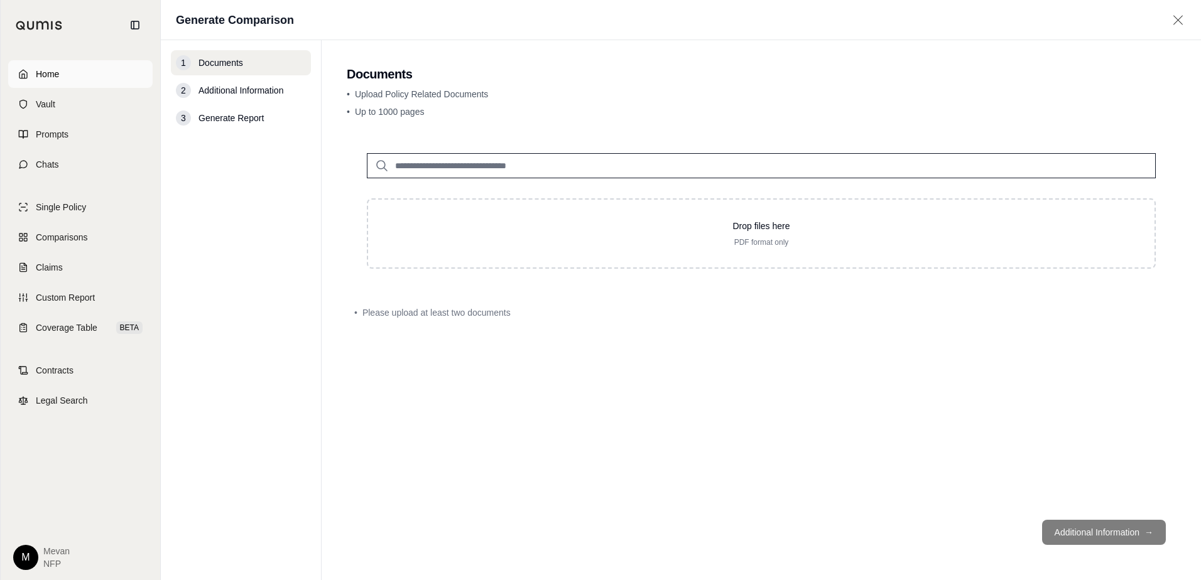
click at [94, 78] on link "Home" at bounding box center [80, 74] width 144 height 28
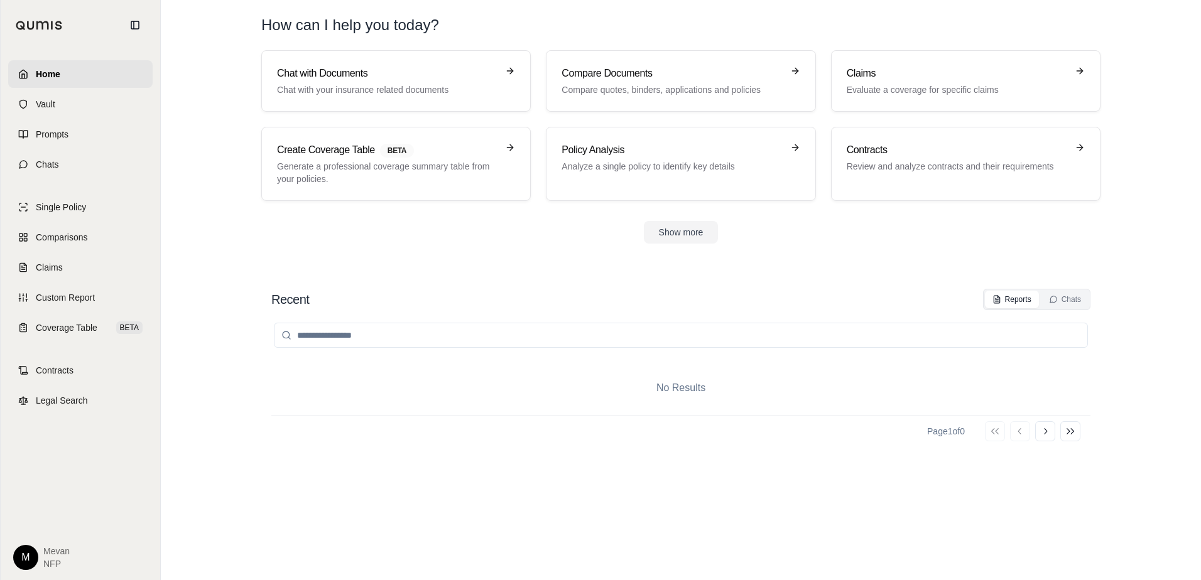
click at [425, 316] on div at bounding box center [680, 335] width 819 height 50
click at [689, 228] on button "Show more" at bounding box center [681, 232] width 75 height 23
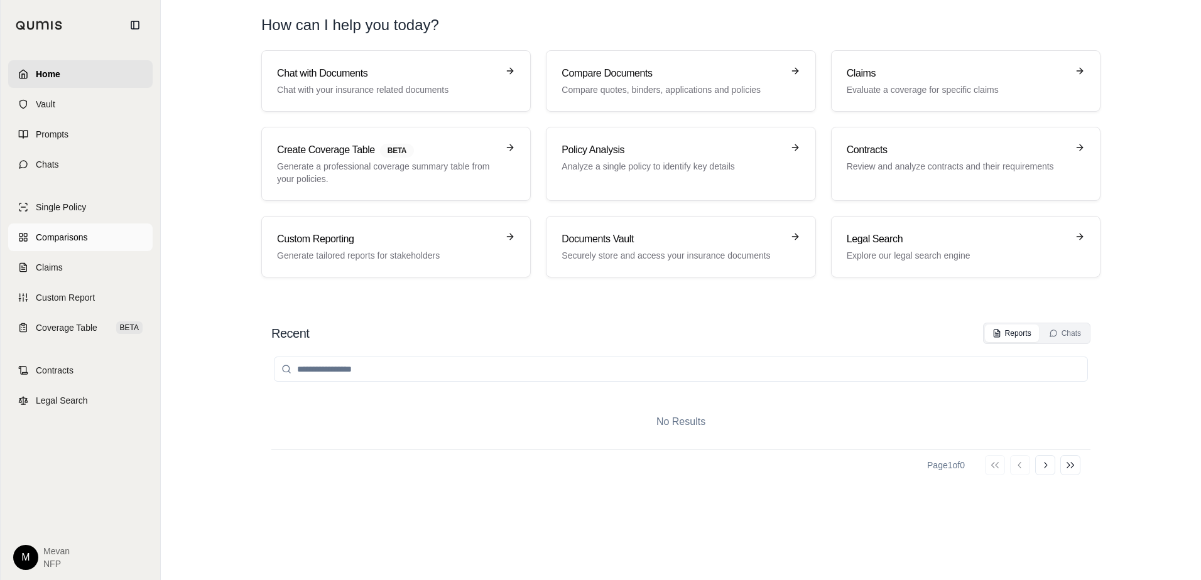
click at [70, 250] on link "Comparisons" at bounding box center [80, 238] width 144 height 28
